Goal: Transaction & Acquisition: Purchase product/service

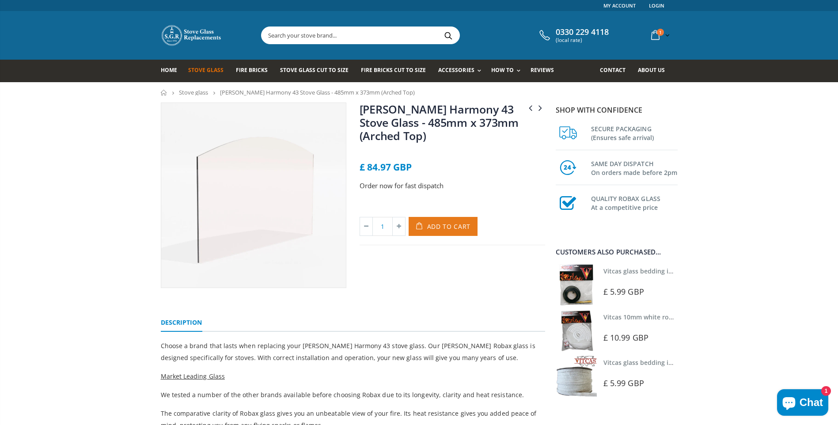
click at [444, 228] on span "Add to Cart" at bounding box center [449, 226] width 44 height 8
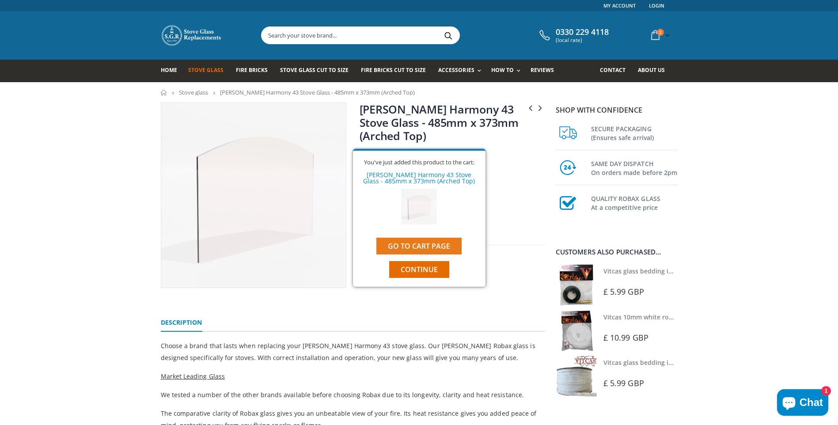
click at [446, 239] on link "Go to cart page" at bounding box center [418, 246] width 85 height 17
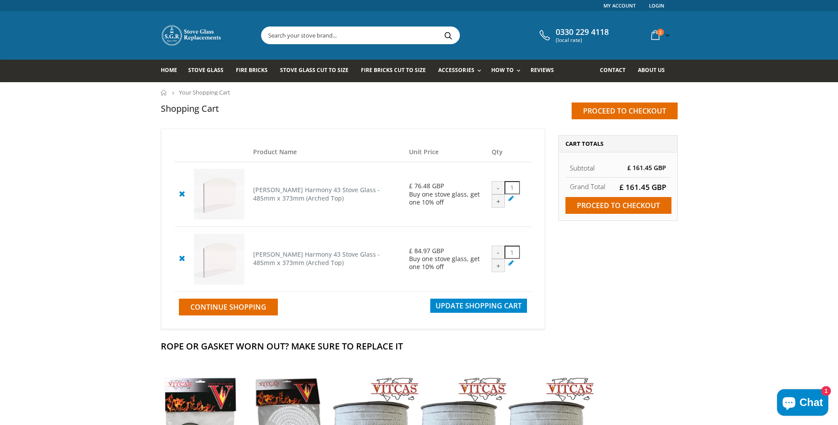
click at [183, 262] on icon at bounding box center [181, 258] width 11 height 11
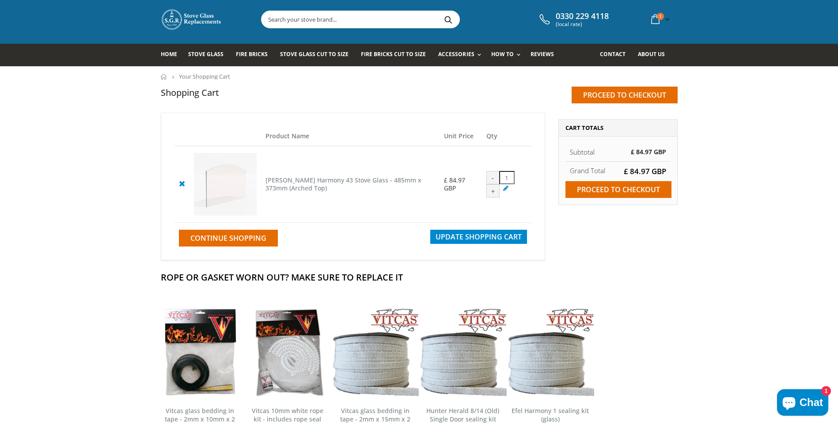
scroll to position [11, 0]
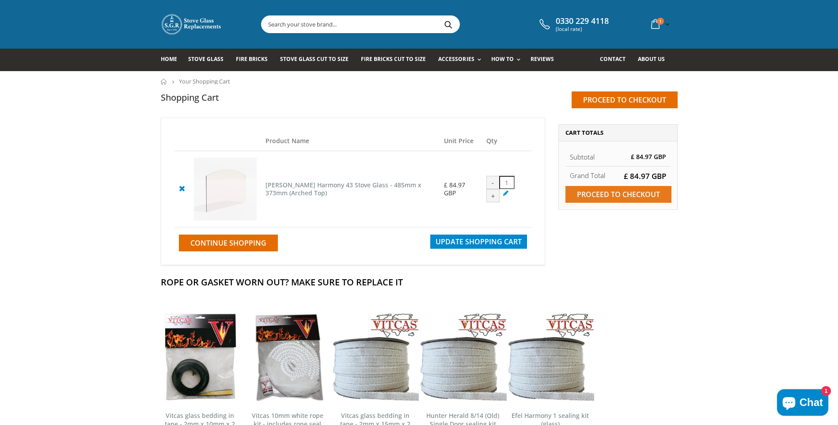
click at [641, 193] on input "Proceed to checkout" at bounding box center [619, 194] width 106 height 17
